Goal: Entertainment & Leisure: Consume media (video, audio)

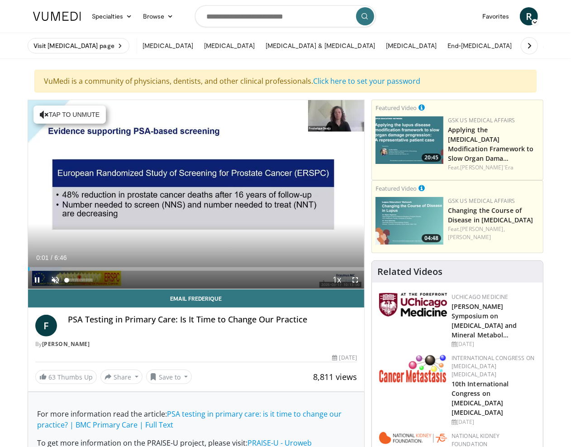
click at [53, 282] on span "Video Player" at bounding box center [55, 280] width 18 height 18
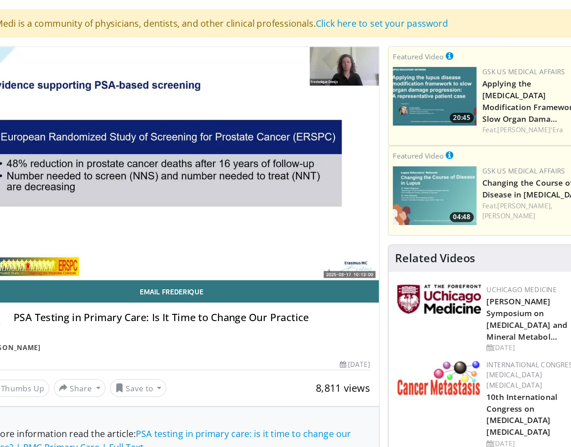
scroll to position [2, 0]
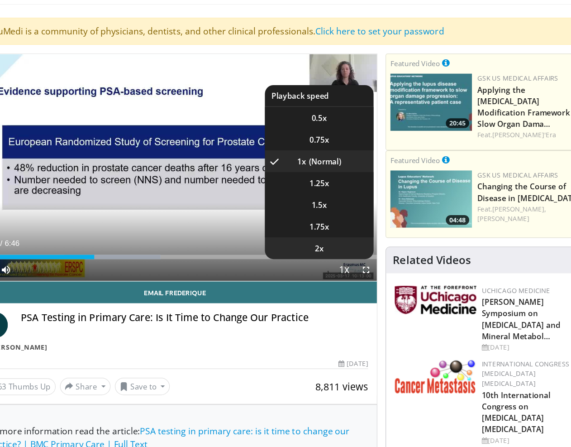
click at [315, 262] on span "2x" at bounding box center [316, 260] width 7 height 9
